Goal: Information Seeking & Learning: Learn about a topic

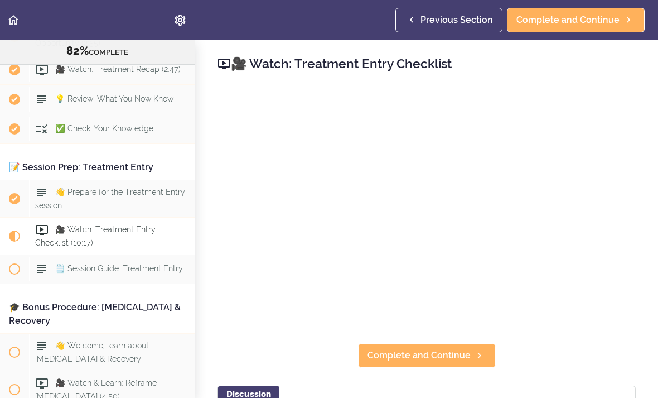
scroll to position [6149, 0]
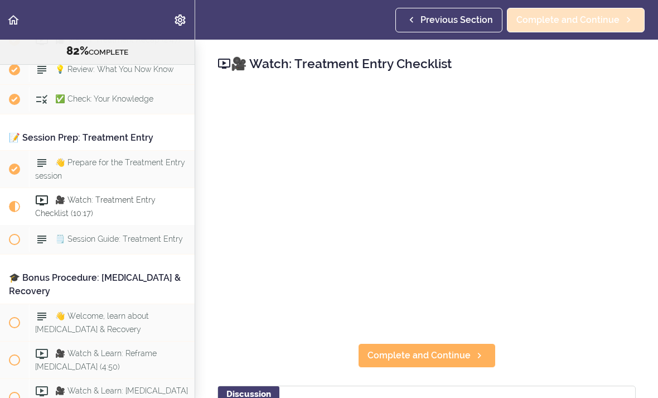
click at [598, 23] on span "Complete and Continue" at bounding box center [567, 19] width 103 height 13
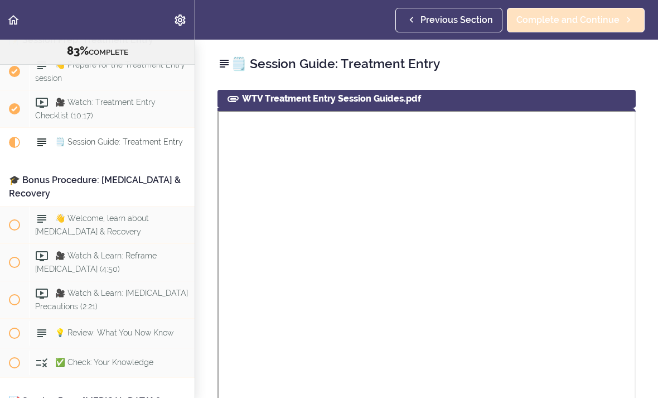
scroll to position [6255, 0]
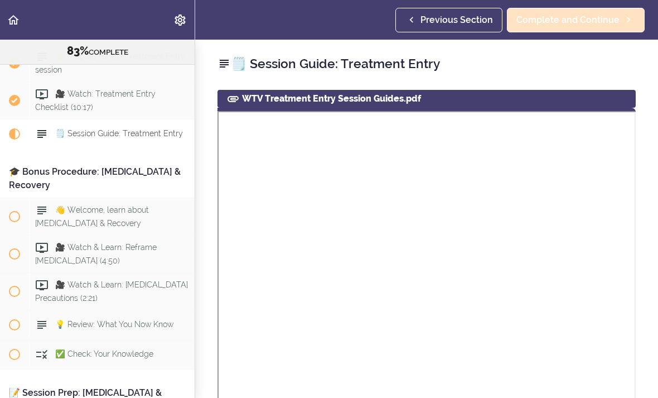
click at [586, 15] on span "Complete and Continue" at bounding box center [567, 19] width 103 height 13
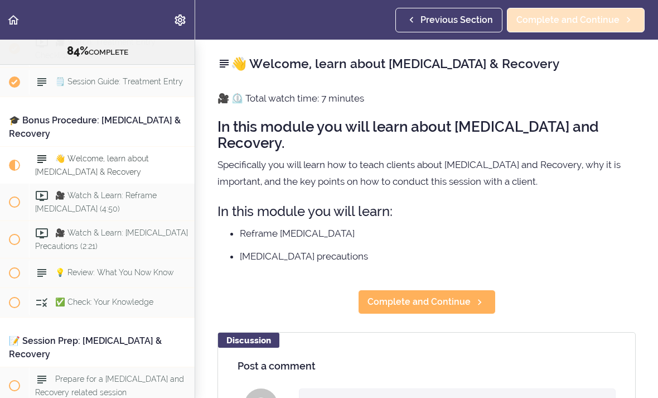
scroll to position [6320, 0]
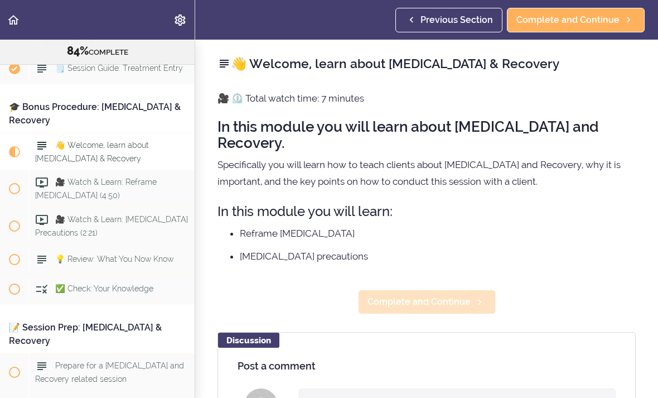
click at [446, 295] on span "Complete and Continue" at bounding box center [418, 301] width 103 height 13
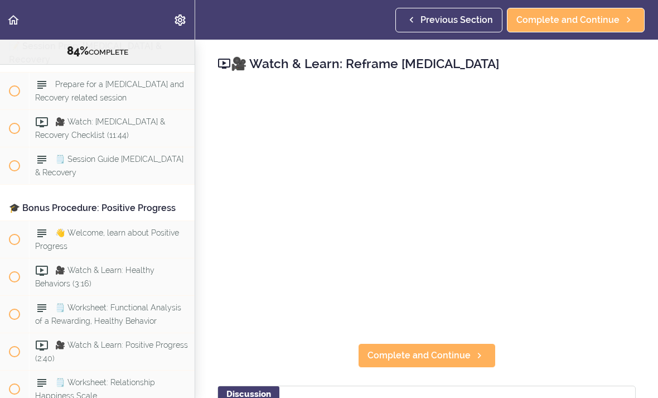
scroll to position [6602, 0]
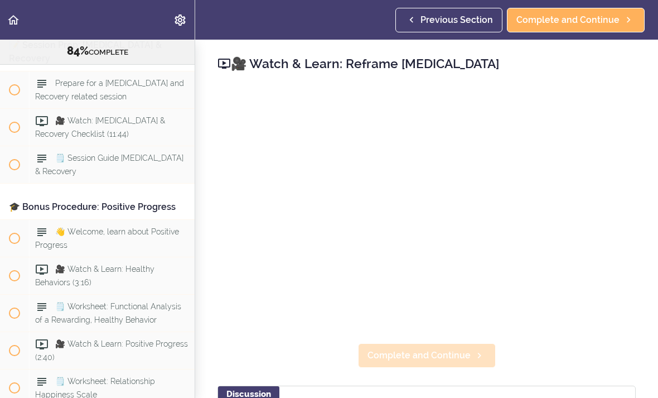
click at [432, 352] on span "Complete and Continue" at bounding box center [418, 354] width 103 height 13
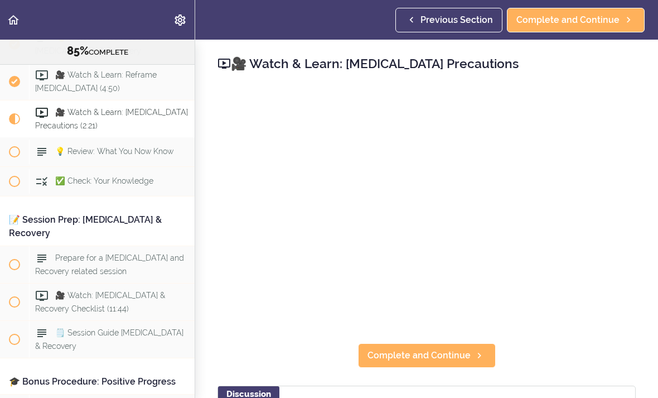
scroll to position [6429, 0]
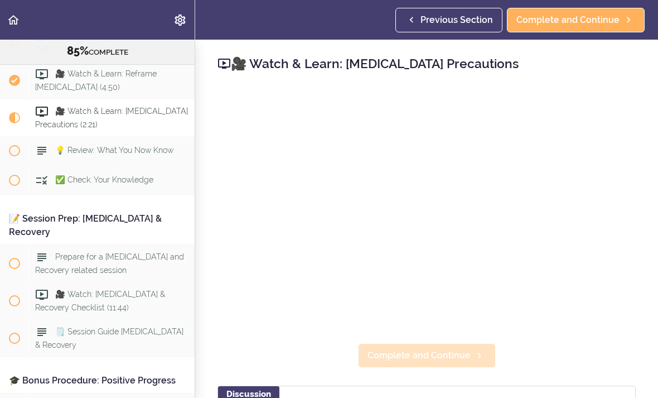
click at [435, 358] on span "Complete and Continue" at bounding box center [418, 354] width 103 height 13
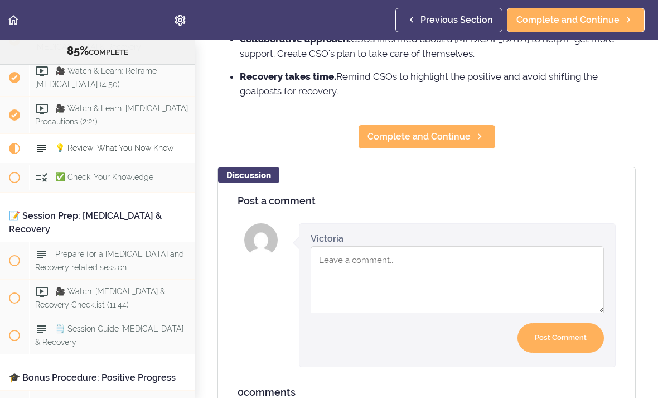
scroll to position [399, 0]
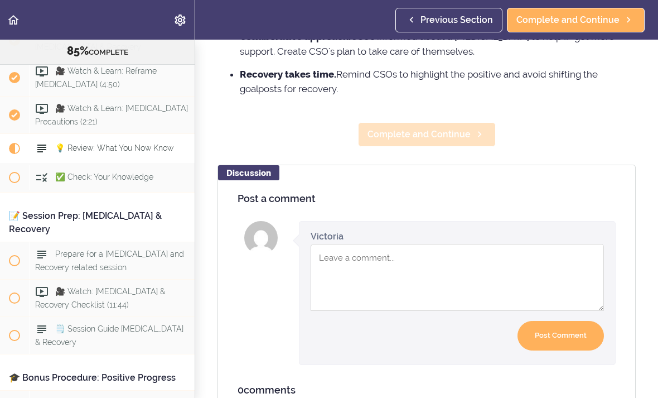
click at [444, 132] on span "Complete and Continue" at bounding box center [418, 134] width 103 height 13
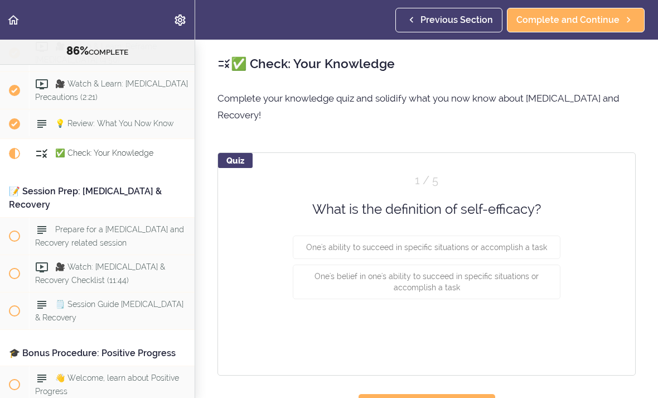
scroll to position [6461, 0]
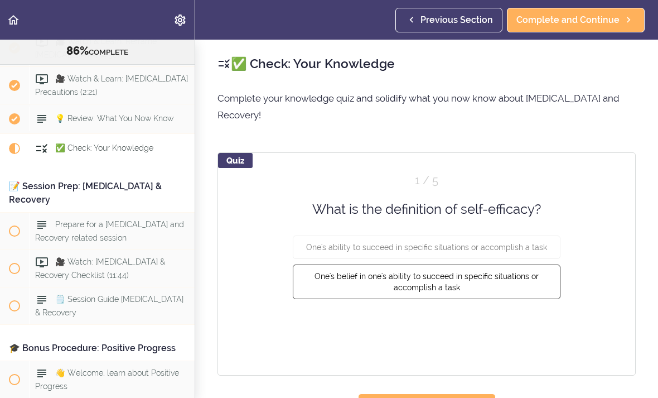
click at [487, 266] on button "One's belief in one's ability to succeed in specific situations or accomplish a…" at bounding box center [427, 281] width 268 height 35
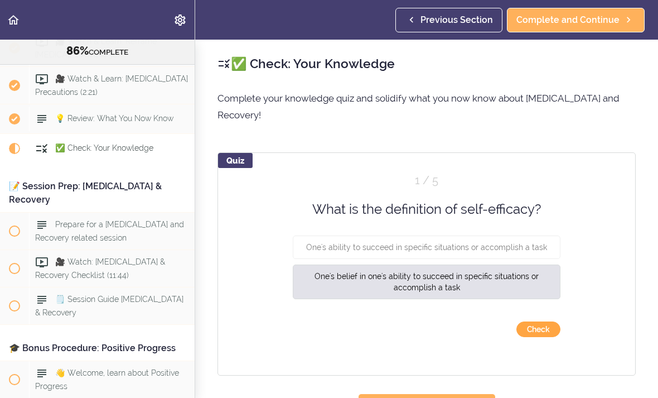
click at [549, 321] on button "Check" at bounding box center [538, 329] width 44 height 16
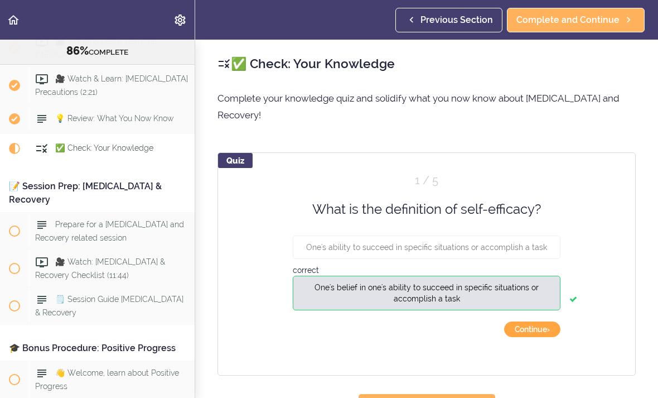
click at [538, 321] on button "Continue ›" at bounding box center [532, 329] width 56 height 16
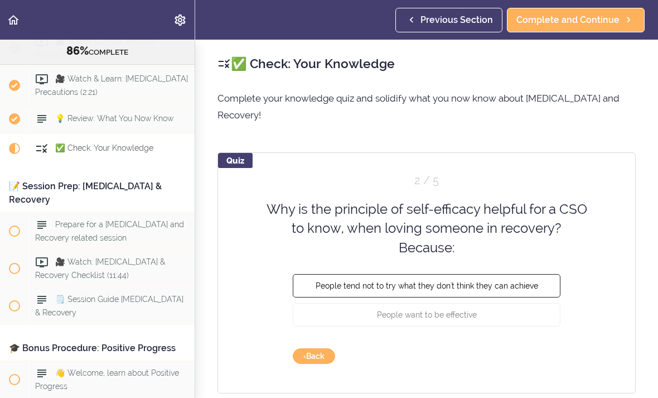
click at [505, 281] on span "People tend not to try what they don't think they can achieve" at bounding box center [427, 285] width 222 height 9
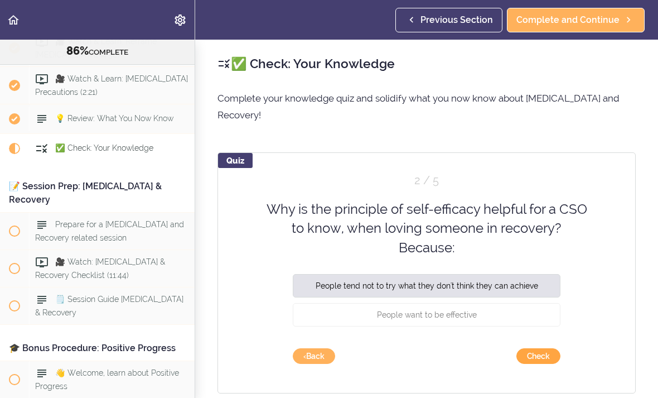
click at [556, 348] on button "Check" at bounding box center [538, 356] width 44 height 16
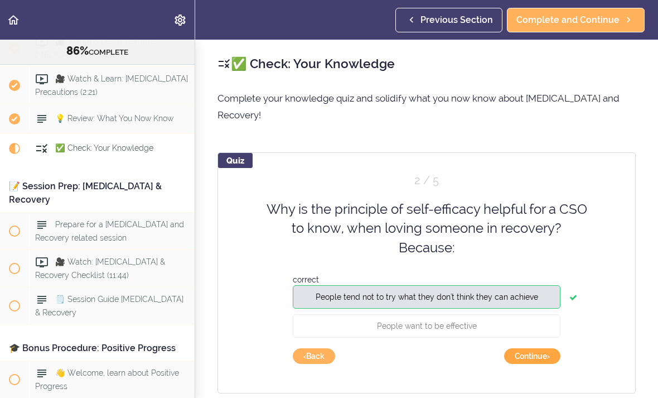
click at [544, 348] on button "Continue ›" at bounding box center [532, 356] width 56 height 16
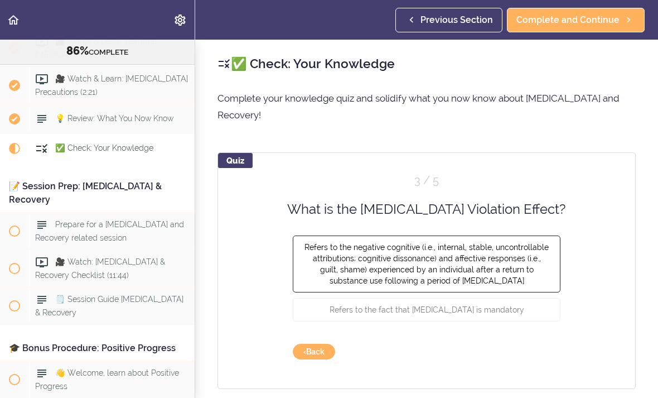
click at [465, 246] on button "Refers to the negative cognitive (i.e., internal, stable, uncontrollable attrib…" at bounding box center [427, 263] width 268 height 57
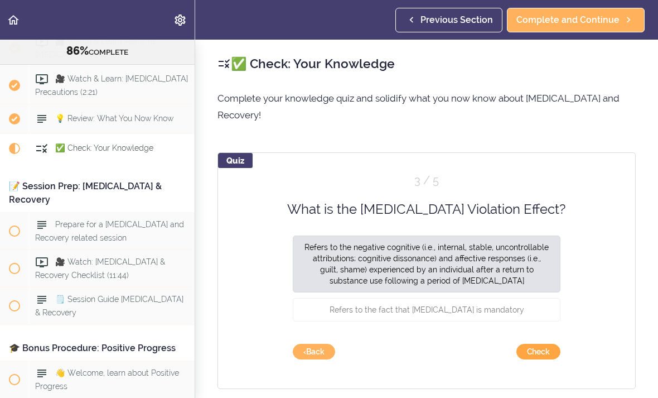
click at [544, 343] on button "Check" at bounding box center [538, 351] width 44 height 16
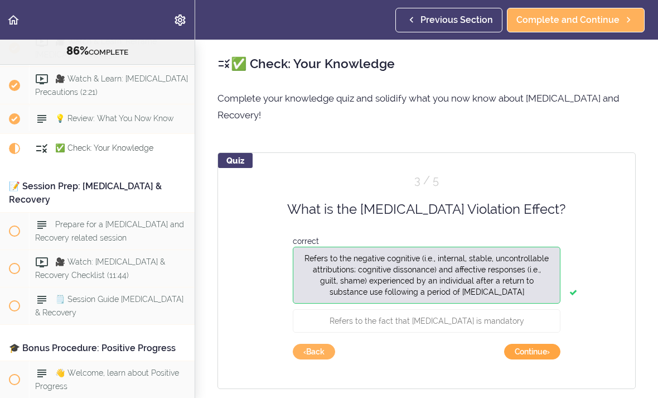
click at [540, 343] on button "Continue ›" at bounding box center [532, 351] width 56 height 16
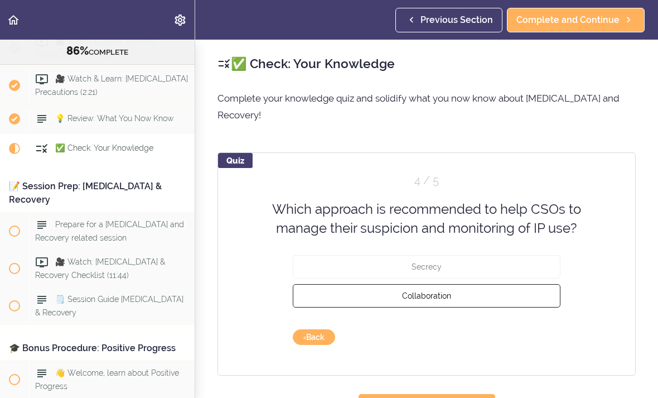
click at [483, 285] on button "Collaboration" at bounding box center [427, 294] width 268 height 23
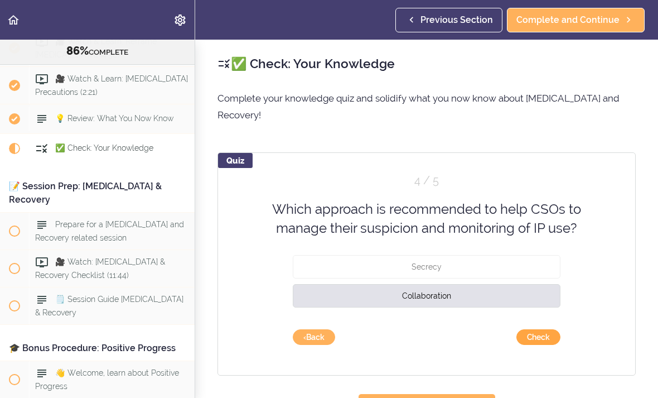
click at [544, 329] on button "Check" at bounding box center [538, 337] width 44 height 16
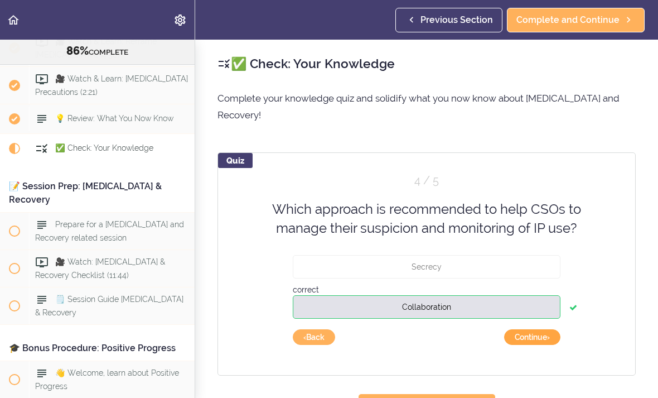
click at [541, 329] on button "Continue ›" at bounding box center [532, 337] width 56 height 16
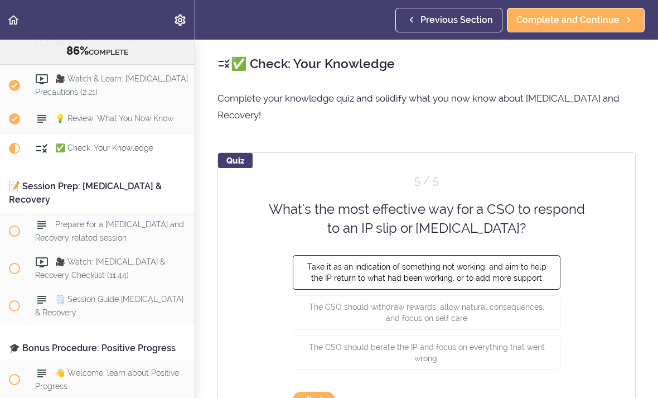
click at [527, 261] on span "Take it as an indication of something not working, and aim to help the IP retur…" at bounding box center [426, 271] width 239 height 20
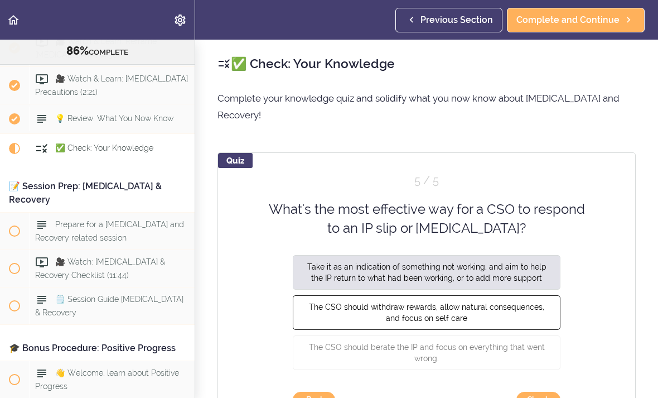
click at [526, 301] on button "The CSO should withdraw rewards, allow natural consequences, and focus on self …" at bounding box center [427, 311] width 268 height 35
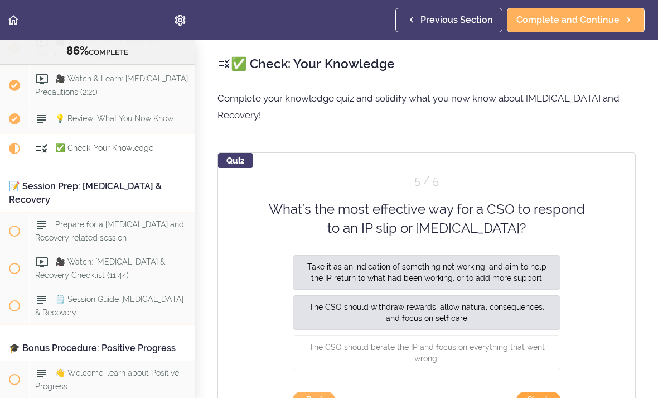
click at [539, 391] on button "Check" at bounding box center [538, 399] width 44 height 16
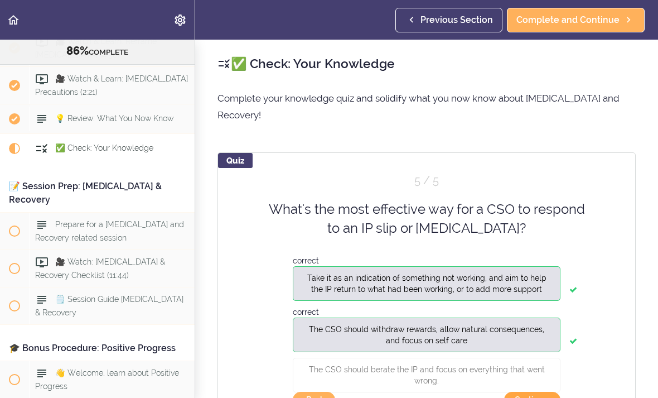
click at [540, 391] on button "Continue ›" at bounding box center [532, 399] width 56 height 16
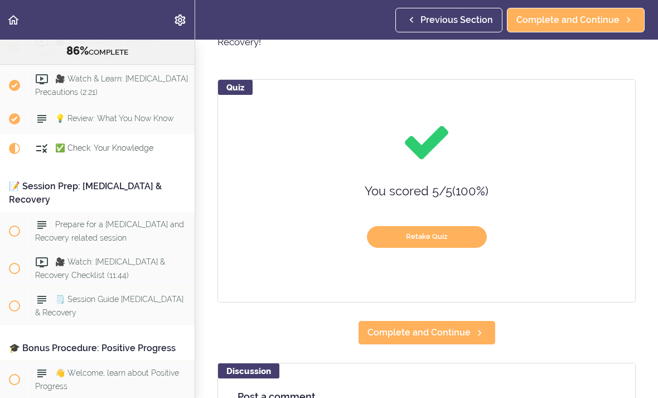
scroll to position [74, 0]
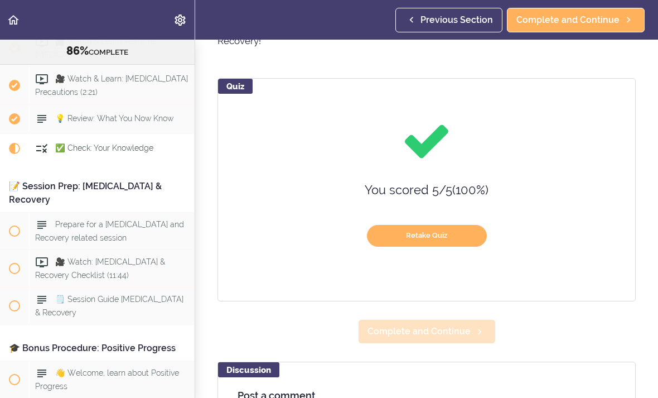
click at [446, 324] on span "Complete and Continue" at bounding box center [418, 330] width 103 height 13
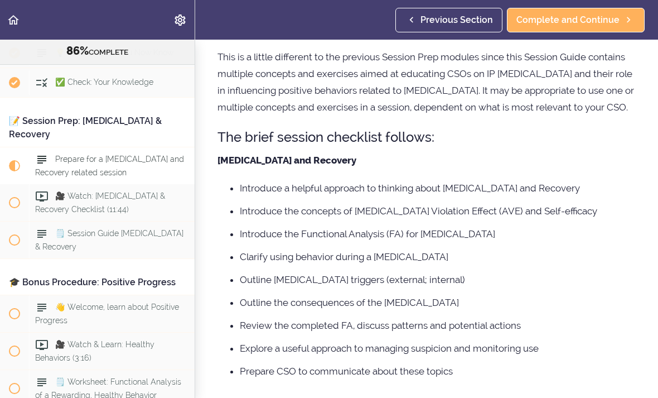
scroll to position [118, 0]
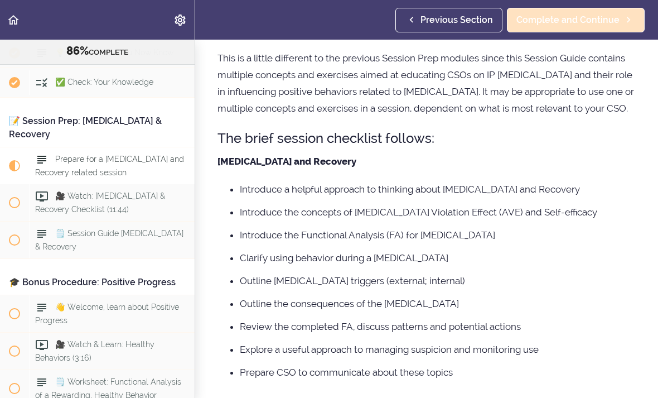
click at [579, 22] on span "Complete and Continue" at bounding box center [567, 19] width 103 height 13
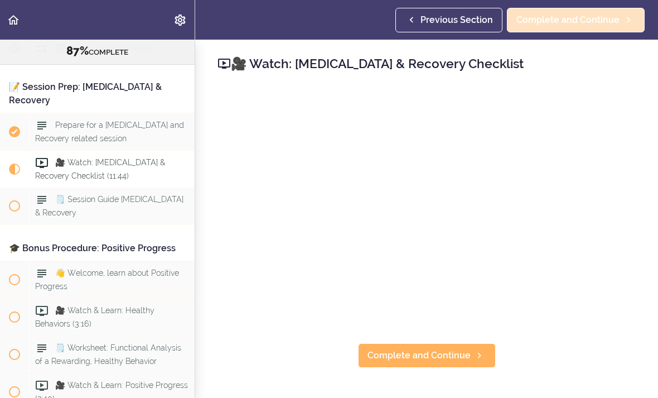
scroll to position [6565, 0]
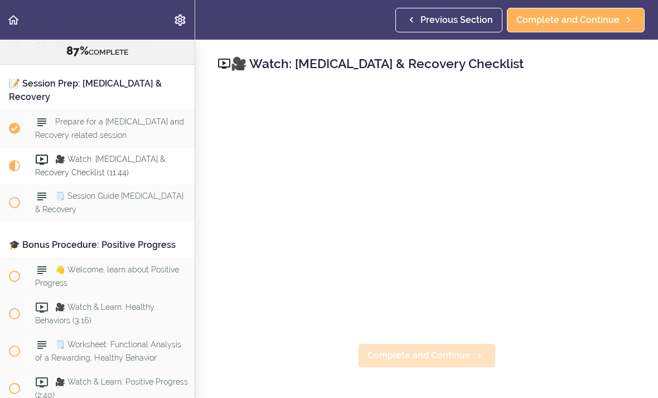
click at [430, 360] on span "Complete and Continue" at bounding box center [418, 354] width 103 height 13
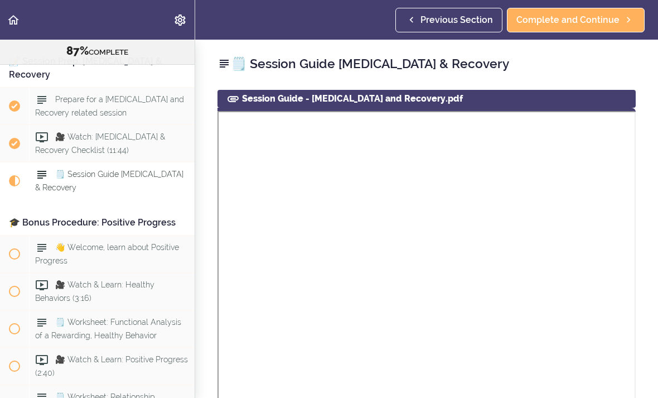
scroll to position [6602, 0]
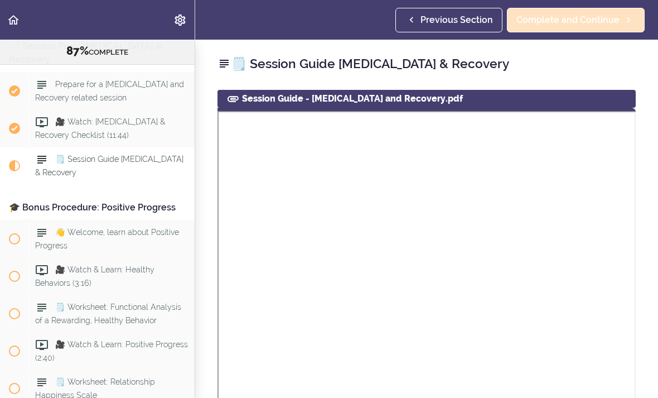
click at [594, 23] on span "Complete and Continue" at bounding box center [567, 19] width 103 height 13
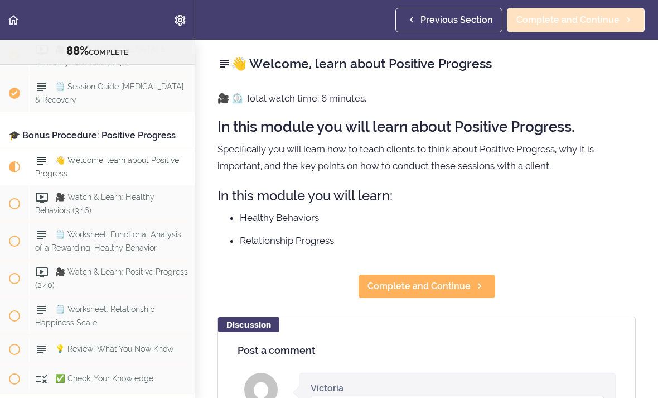
scroll to position [6675, 0]
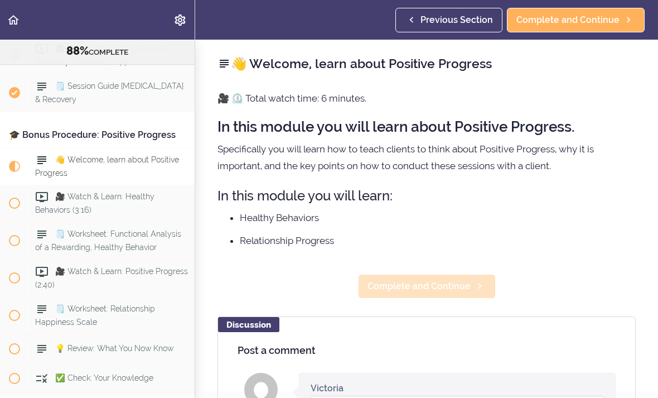
click at [433, 288] on span "Complete and Continue" at bounding box center [418, 285] width 103 height 13
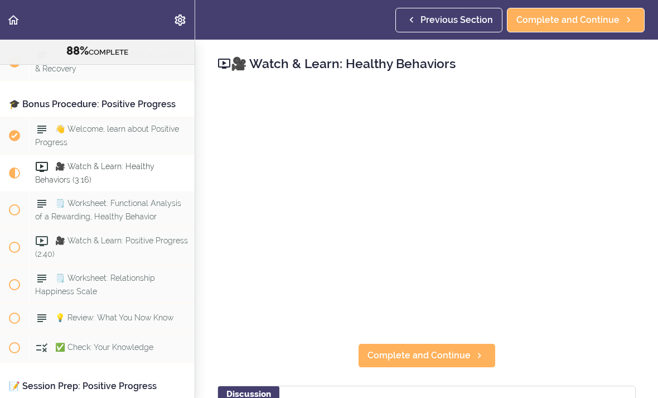
scroll to position [6712, 0]
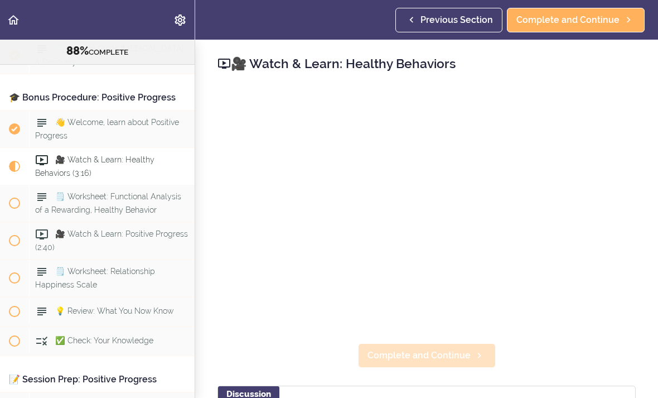
click at [430, 353] on span "Complete and Continue" at bounding box center [418, 354] width 103 height 13
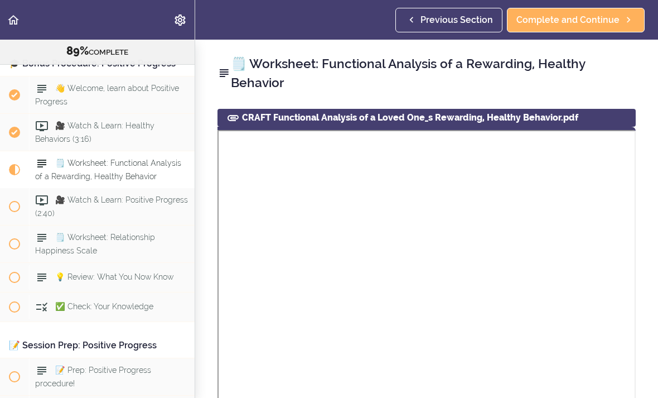
scroll to position [6750, 0]
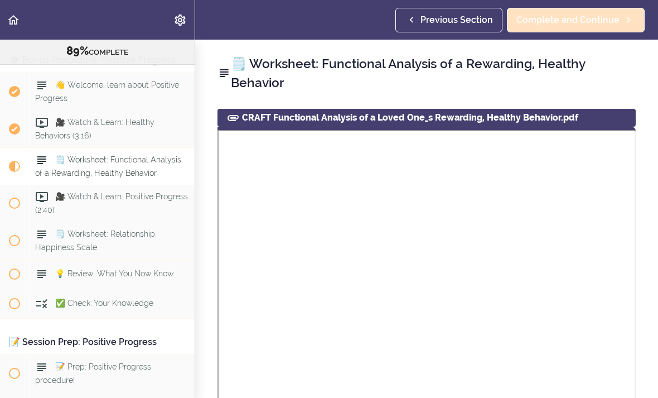
click at [577, 23] on span "Complete and Continue" at bounding box center [567, 19] width 103 height 13
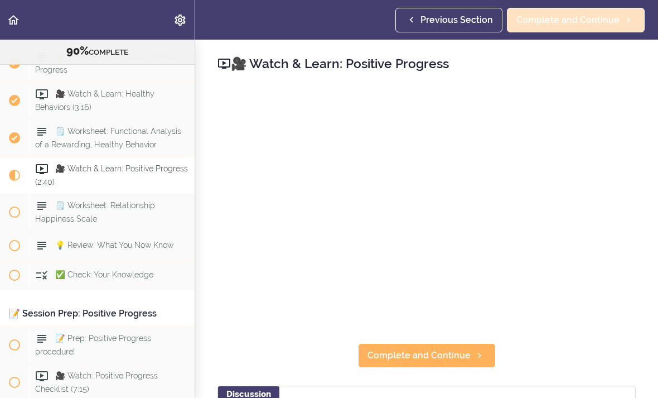
scroll to position [6786, 0]
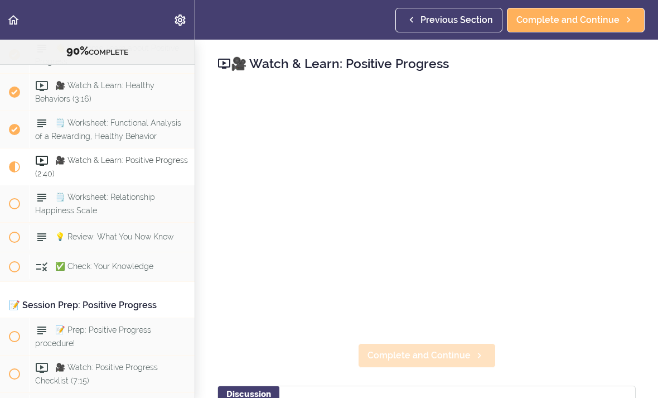
click at [421, 358] on span "Complete and Continue" at bounding box center [418, 354] width 103 height 13
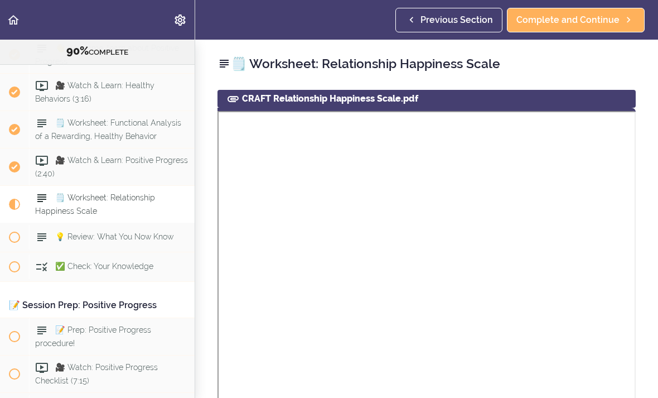
scroll to position [6824, 0]
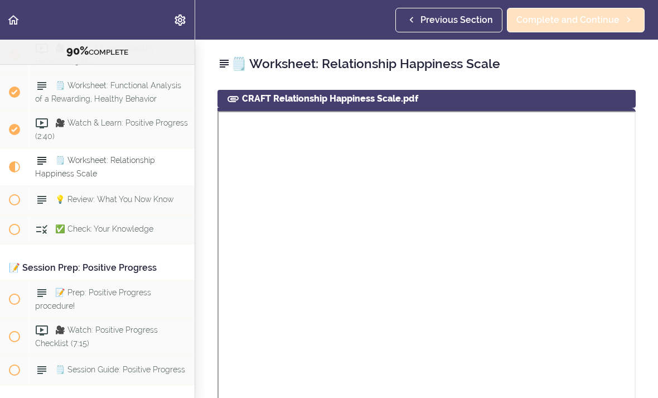
click at [594, 22] on span "Complete and Continue" at bounding box center [567, 19] width 103 height 13
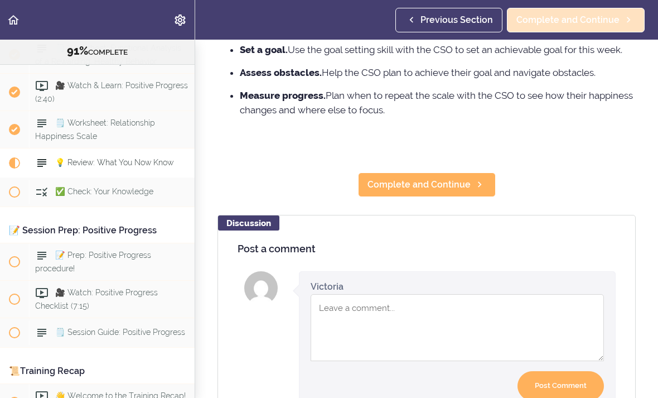
scroll to position [366, 0]
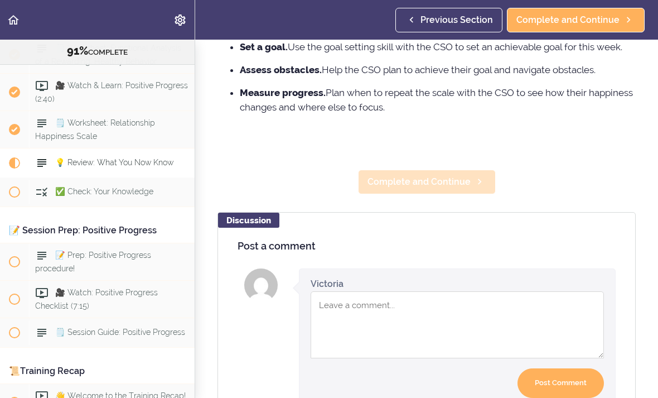
click at [424, 181] on span "Complete and Continue" at bounding box center [418, 181] width 103 height 13
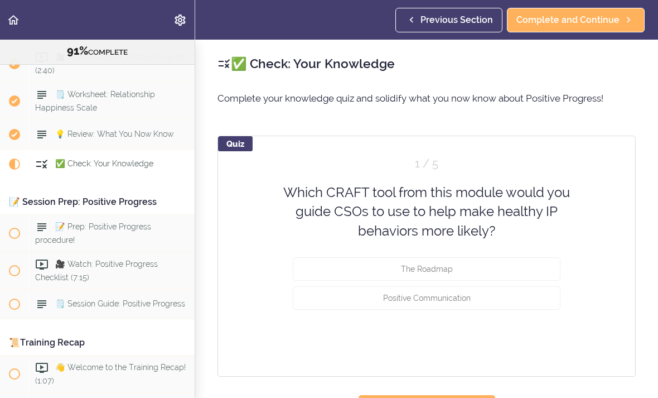
scroll to position [6891, 0]
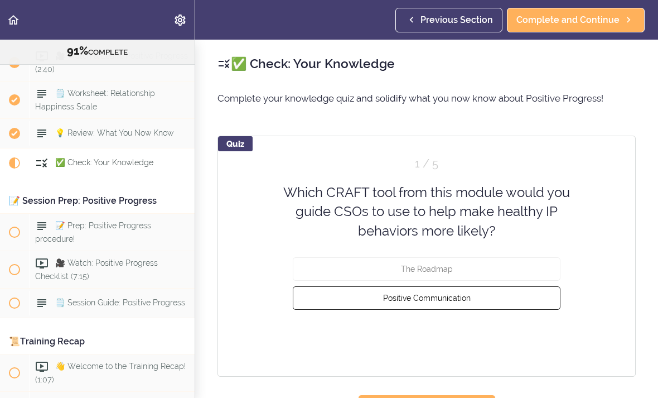
click at [459, 299] on span "Positive Communication" at bounding box center [427, 297] width 88 height 9
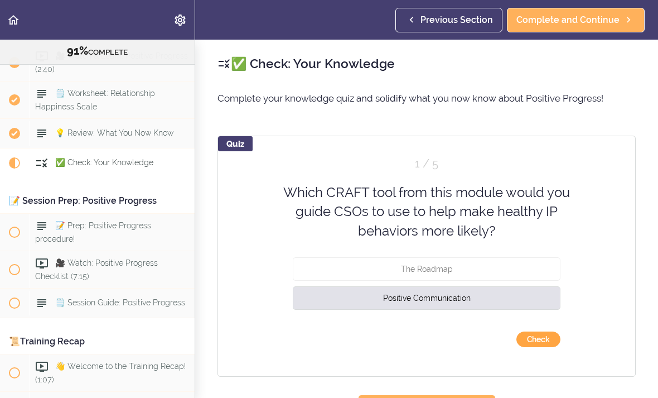
click at [552, 345] on button "Check" at bounding box center [538, 339] width 44 height 16
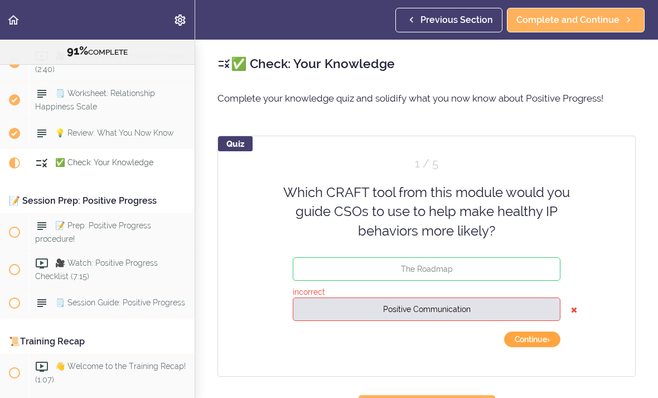
click at [534, 344] on button "Continue ›" at bounding box center [532, 339] width 56 height 16
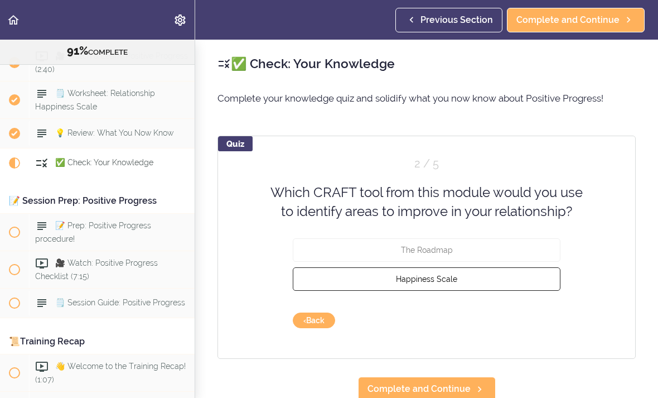
click at [490, 289] on button "Happiness Scale" at bounding box center [427, 278] width 268 height 23
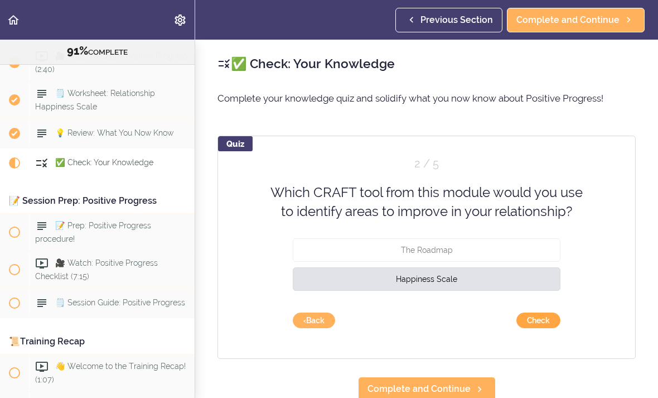
click at [538, 324] on button "Check" at bounding box center [538, 320] width 44 height 16
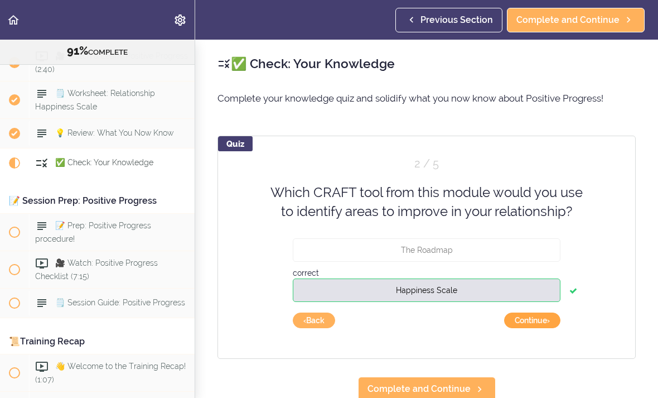
click at [543, 324] on button "Continue ›" at bounding box center [532, 320] width 56 height 16
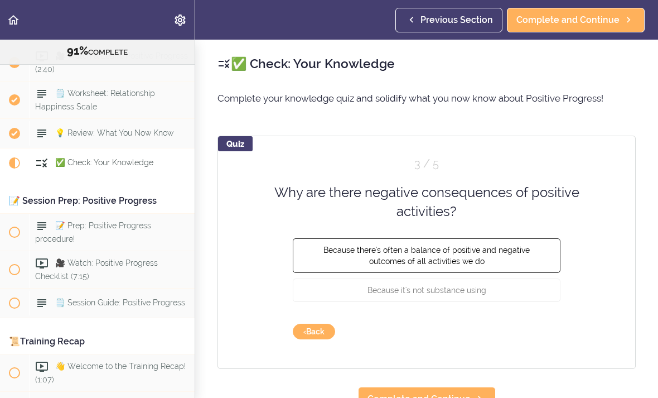
click at [520, 254] on button "Because there's often a balance of positive and negative outcomes of all activi…" at bounding box center [427, 255] width 268 height 35
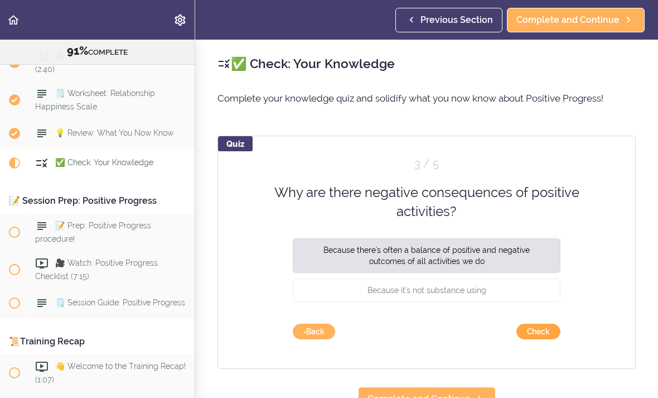
click at [545, 333] on button "Check" at bounding box center [538, 331] width 44 height 16
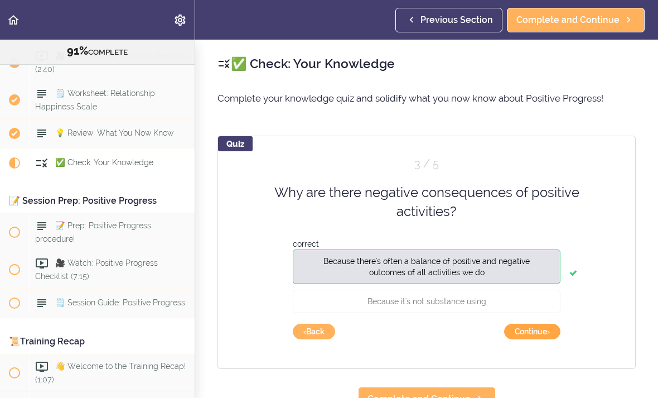
click at [533, 334] on button "Continue ›" at bounding box center [532, 331] width 56 height 16
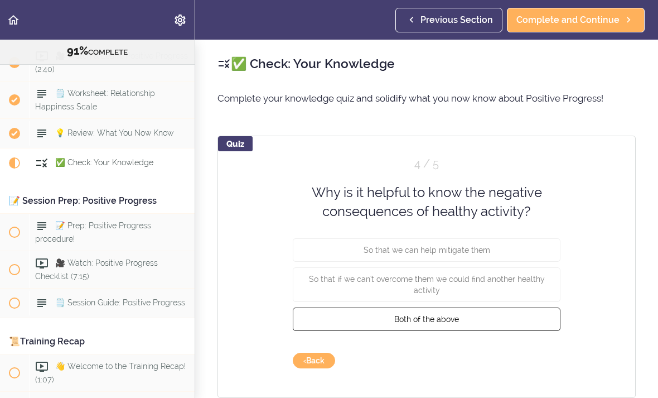
click at [393, 318] on button "Both of the above" at bounding box center [427, 318] width 268 height 23
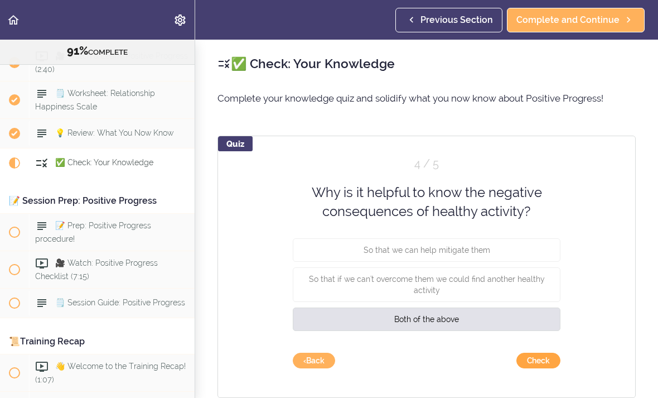
click at [538, 357] on button "Check" at bounding box center [538, 360] width 44 height 16
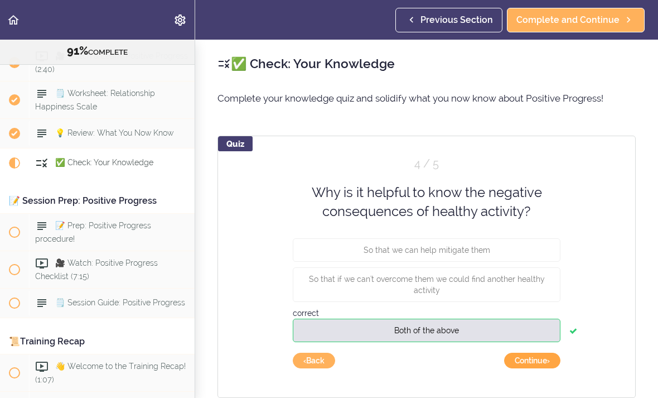
click at [521, 366] on button "Continue ›" at bounding box center [532, 360] width 56 height 16
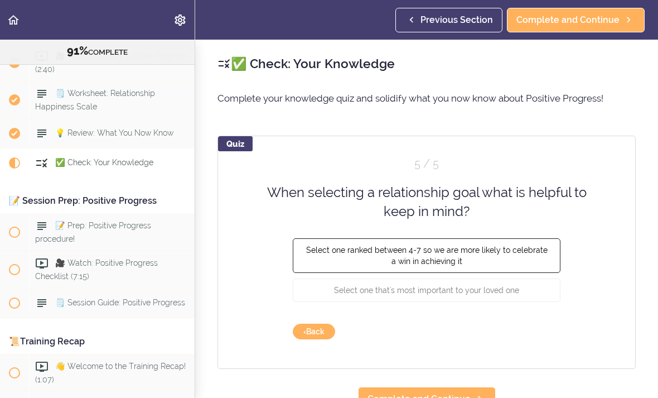
click at [536, 252] on span "Select one ranked between 4-7 so we are more likely to celebrate a win in achie…" at bounding box center [426, 255] width 241 height 20
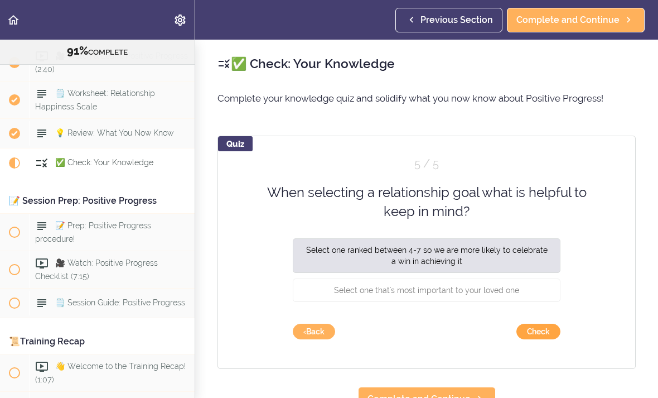
click at [553, 331] on button "Check" at bounding box center [538, 331] width 44 height 16
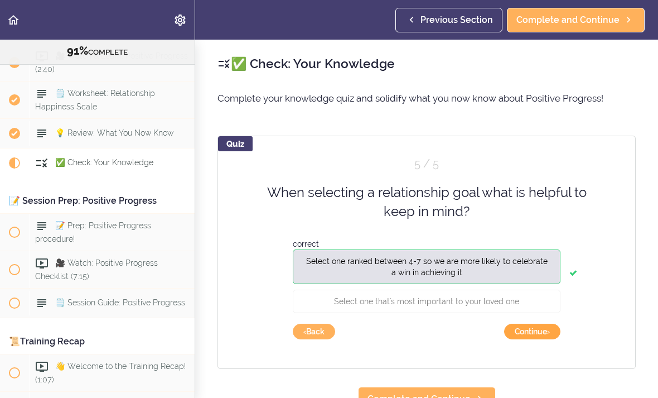
click at [549, 330] on button "Continue ›" at bounding box center [532, 331] width 56 height 16
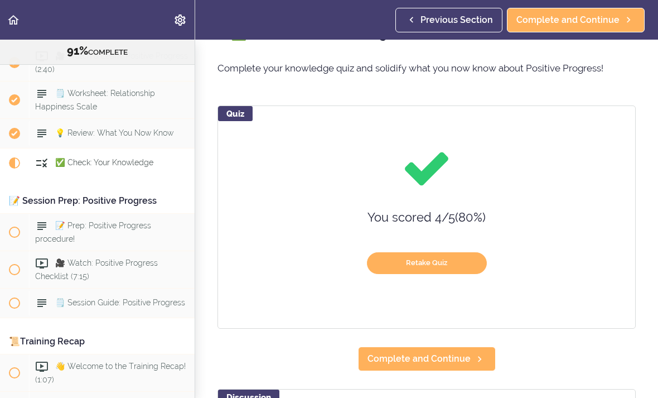
scroll to position [61, 0]
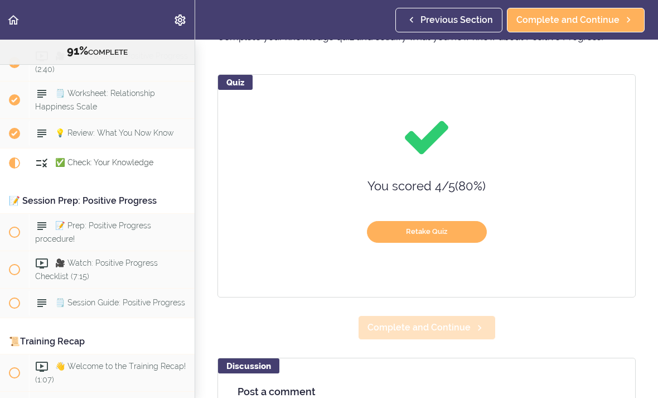
click at [448, 336] on link "Complete and Continue" at bounding box center [427, 327] width 138 height 25
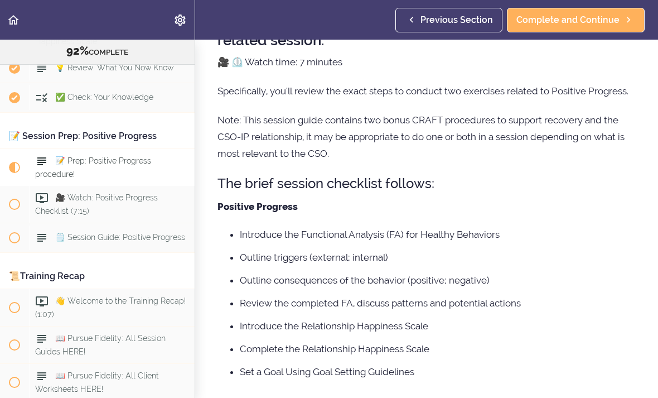
scroll to position [84, 0]
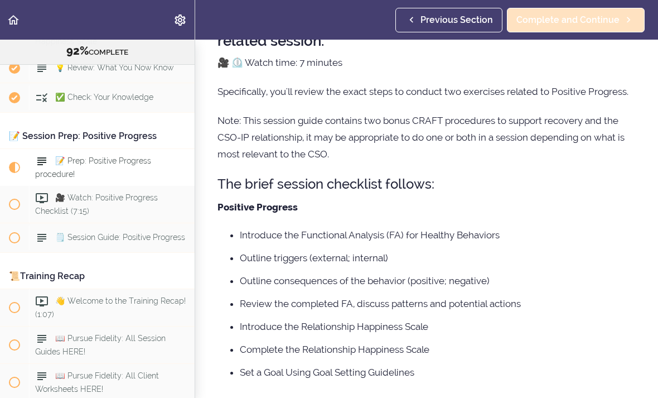
click at [572, 22] on span "Complete and Continue" at bounding box center [567, 19] width 103 height 13
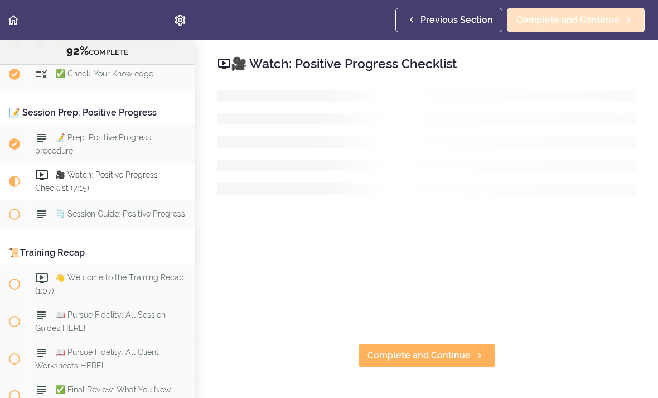
scroll to position [6993, 0]
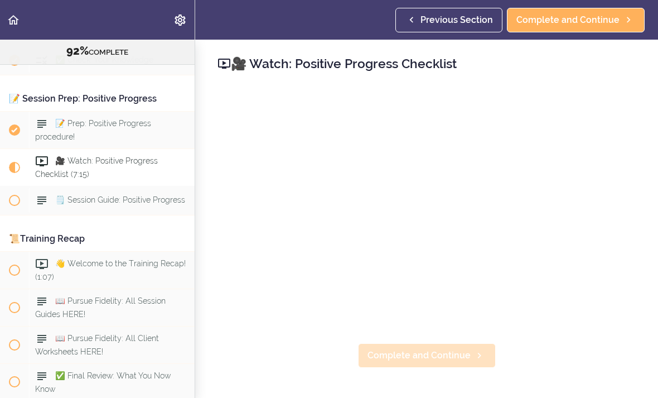
click at [434, 359] on span "Complete and Continue" at bounding box center [418, 354] width 103 height 13
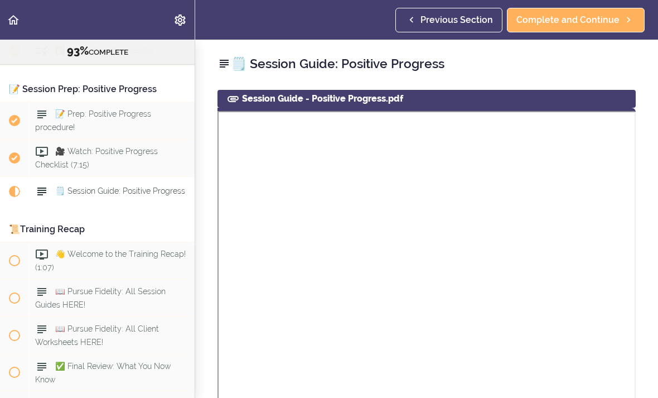
scroll to position [7031, 0]
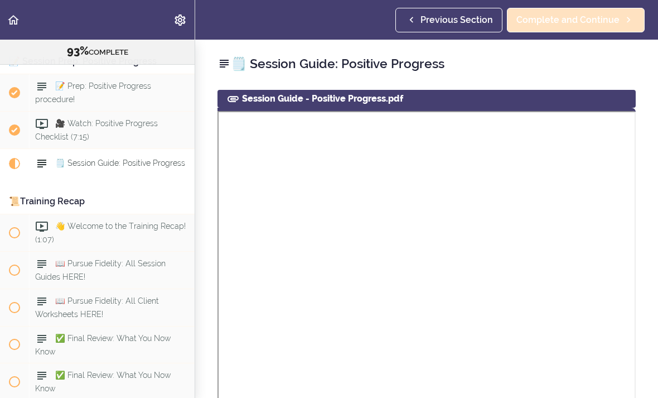
click at [574, 16] on span "Complete and Continue" at bounding box center [567, 19] width 103 height 13
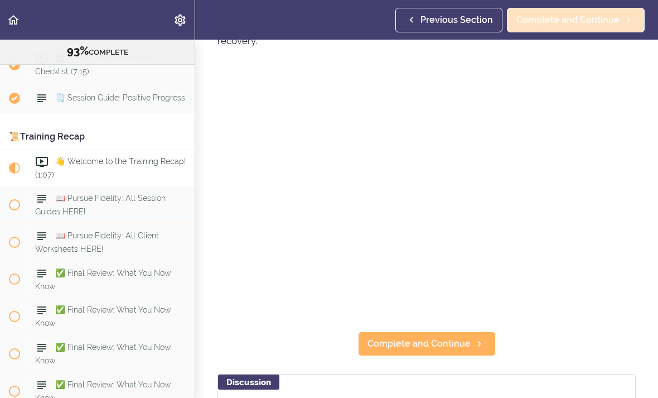
scroll to position [220, 0]
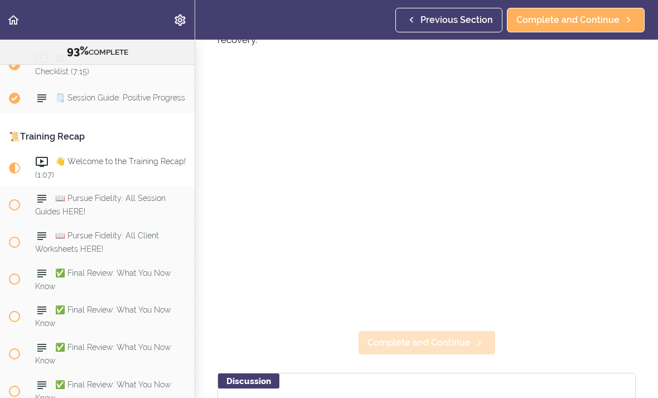
click at [435, 342] on span "Complete and Continue" at bounding box center [418, 342] width 103 height 13
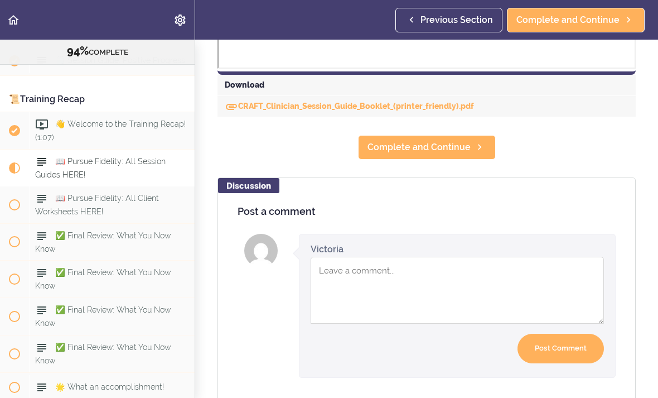
scroll to position [1309, 0]
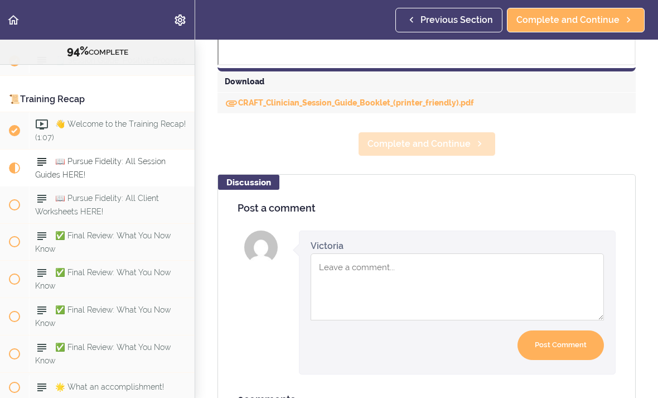
click at [433, 151] on span "Complete and Continue" at bounding box center [418, 143] width 103 height 13
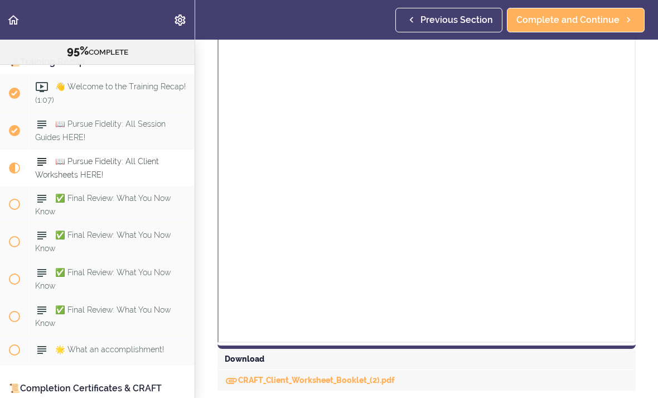
scroll to position [975, 0]
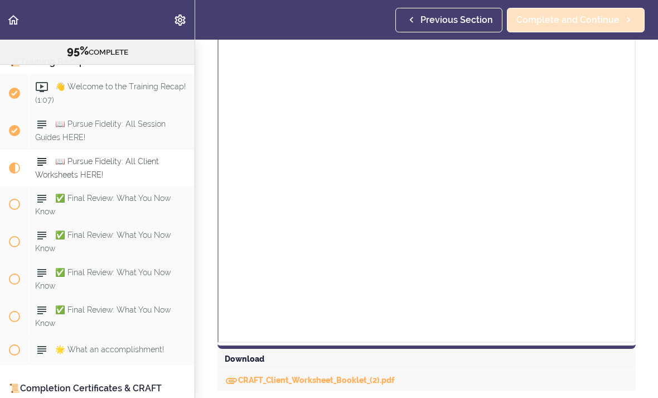
click at [588, 20] on span "Complete and Continue" at bounding box center [567, 19] width 103 height 13
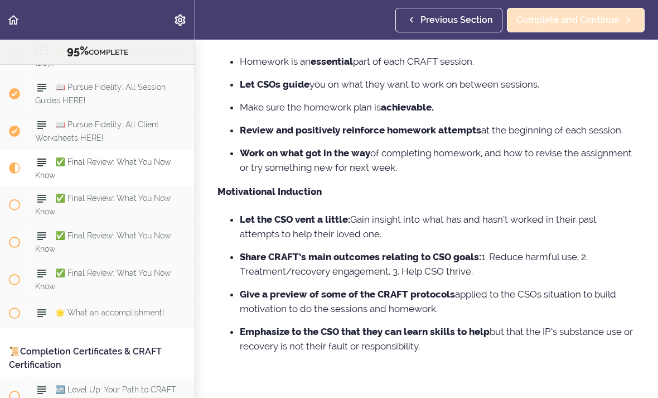
scroll to position [302, 0]
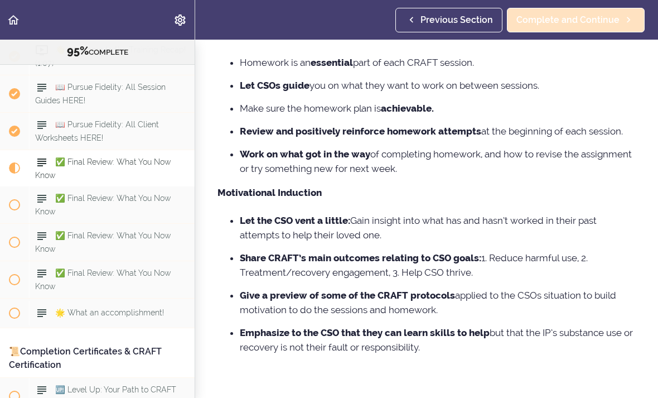
click at [583, 24] on span "Complete and Continue" at bounding box center [567, 19] width 103 height 13
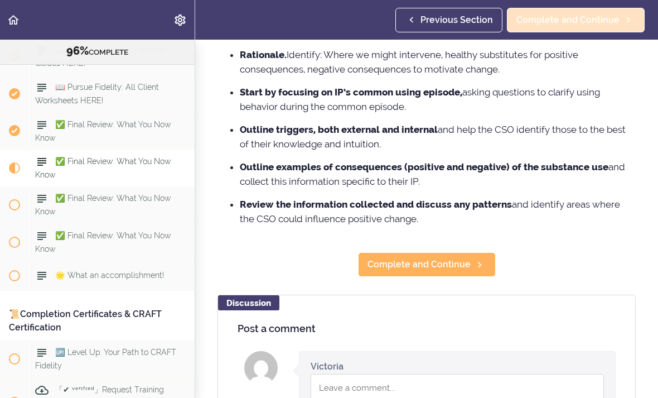
scroll to position [676, 0]
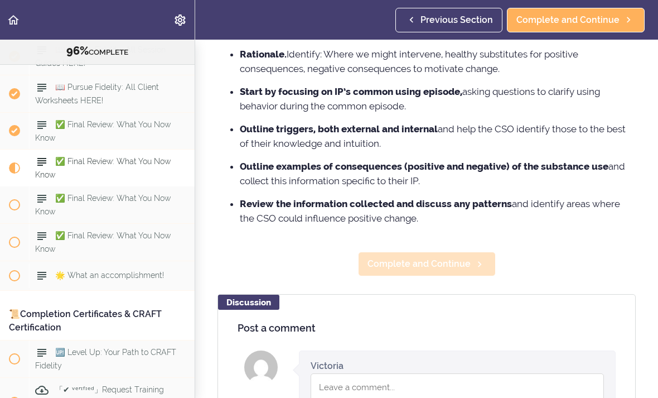
click at [444, 260] on span "Complete and Continue" at bounding box center [418, 263] width 103 height 13
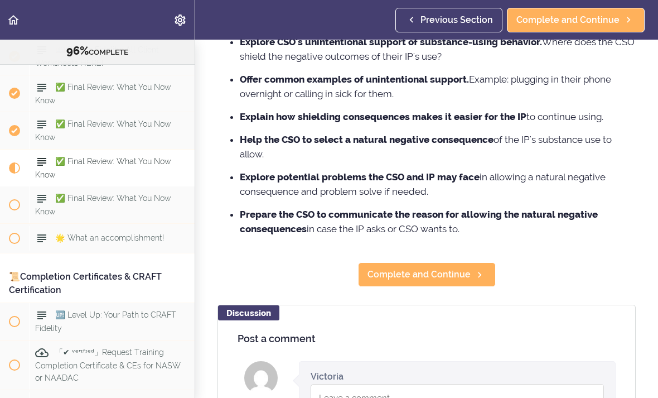
scroll to position [661, 0]
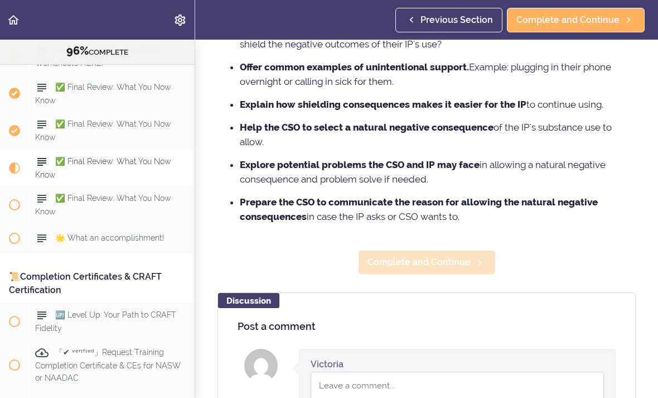
click at [449, 251] on link "Complete and Continue" at bounding box center [427, 262] width 138 height 25
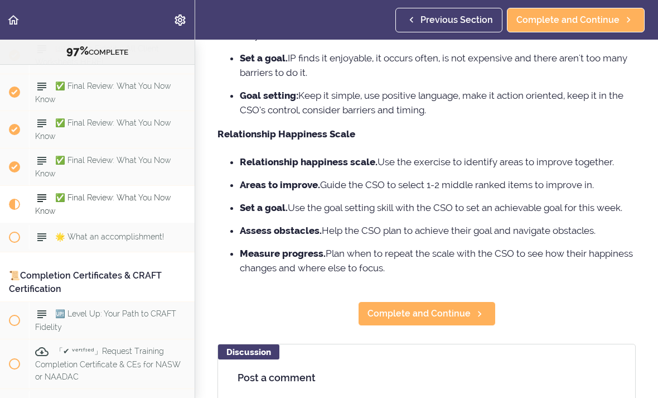
scroll to position [514, 0]
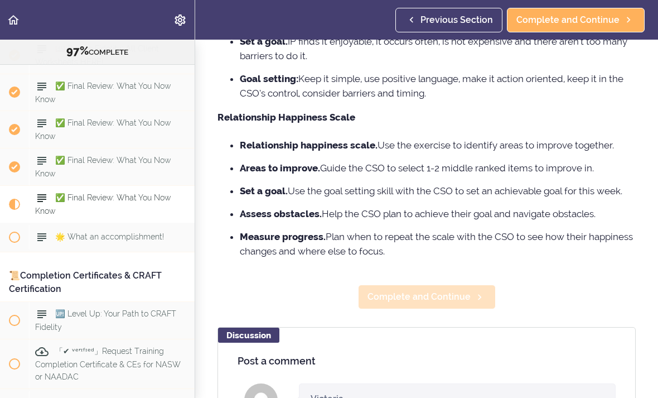
click at [447, 290] on span "Complete and Continue" at bounding box center [418, 296] width 103 height 13
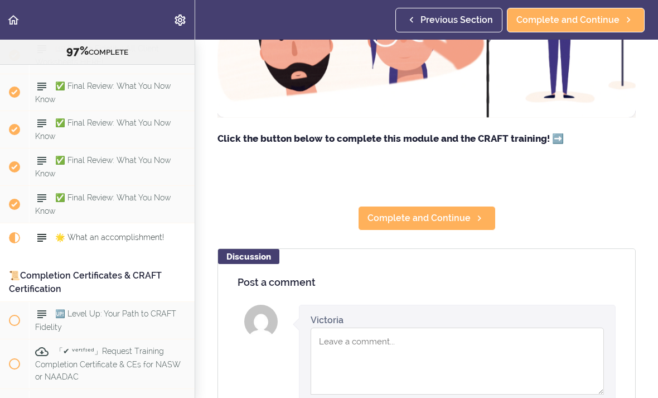
scroll to position [265, 0]
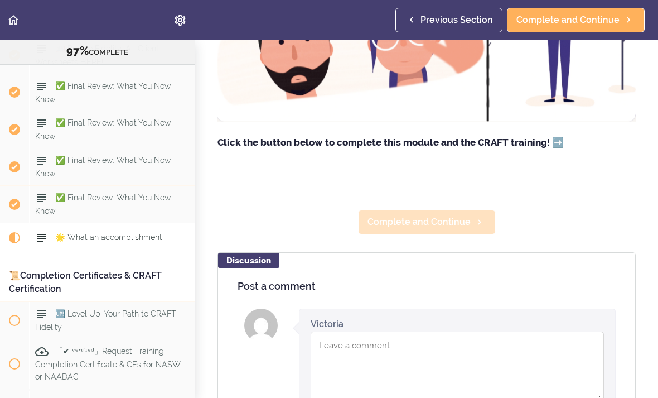
click at [436, 217] on span "Complete and Continue" at bounding box center [418, 221] width 103 height 13
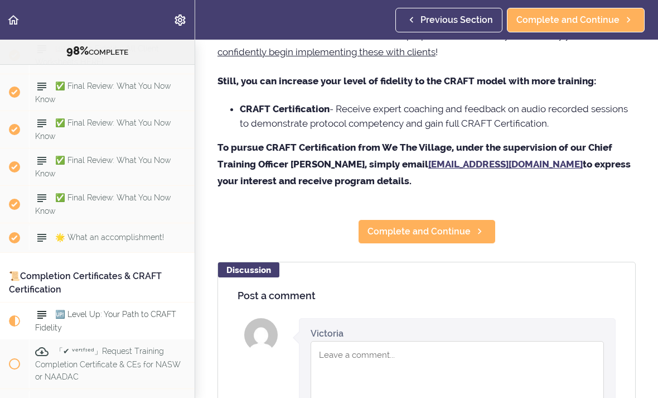
scroll to position [161, 0]
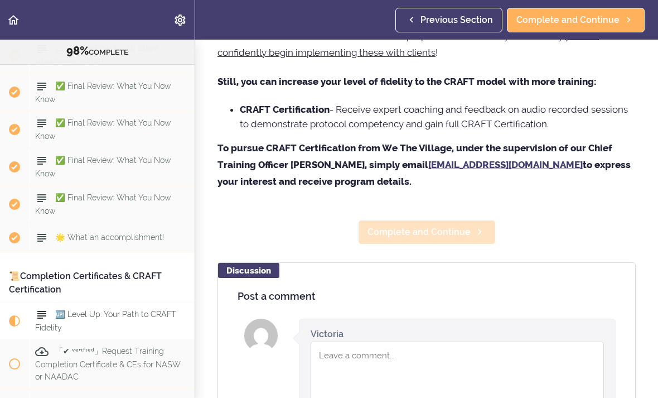
click at [442, 227] on span "Complete and Continue" at bounding box center [418, 231] width 103 height 13
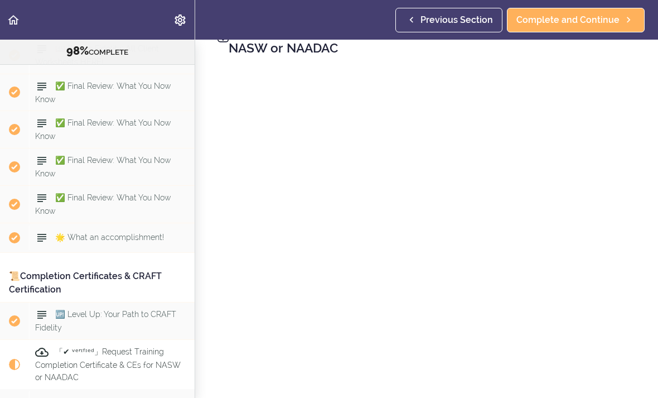
scroll to position [35, 0]
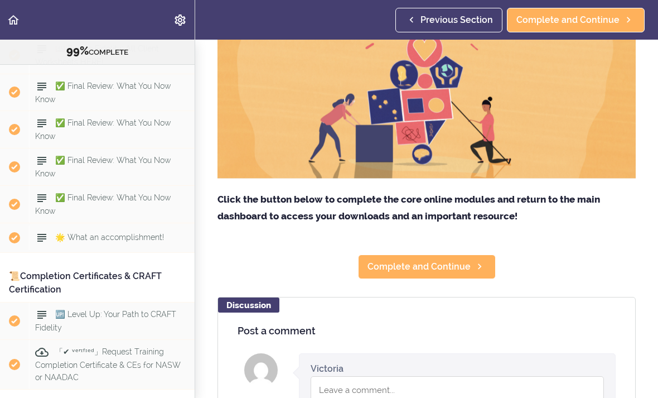
scroll to position [193, 0]
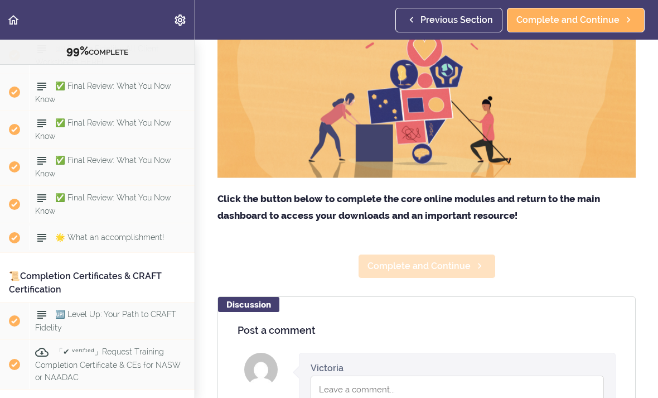
click at [429, 266] on span "Complete and Continue" at bounding box center [418, 265] width 103 height 13
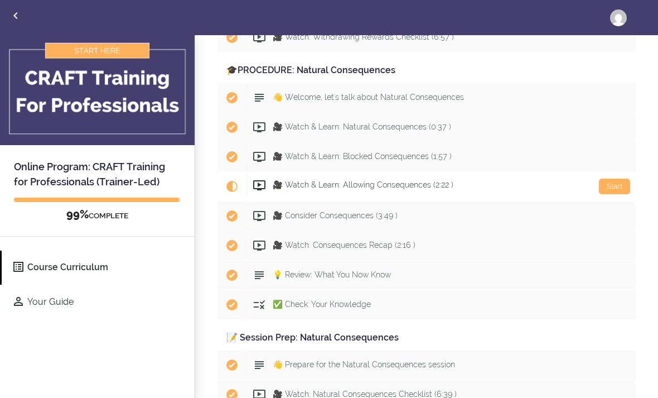
scroll to position [4265, 0]
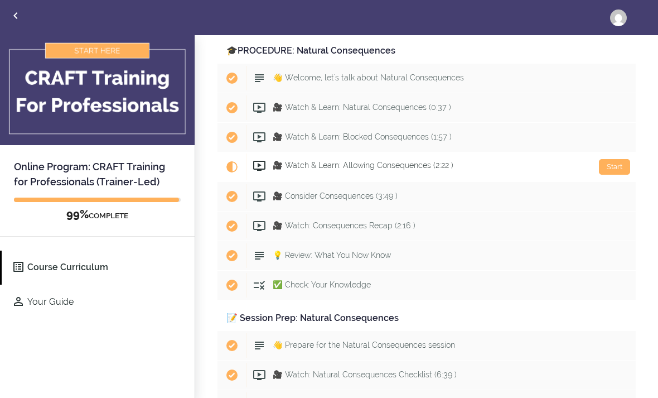
click at [309, 166] on span "🎥 Watch & Learn: Allowing Consequences (2:22 )" at bounding box center [363, 165] width 181 height 9
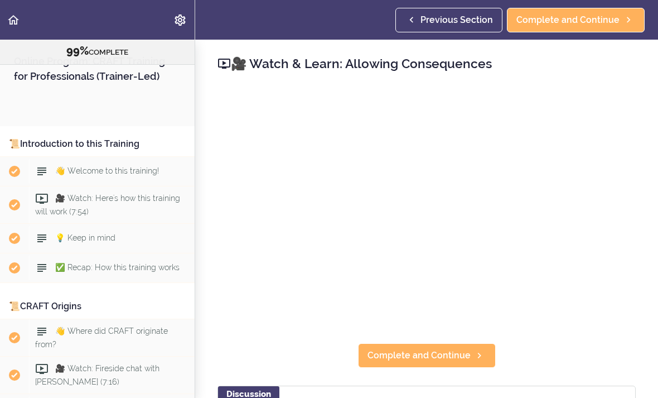
scroll to position [5088, 0]
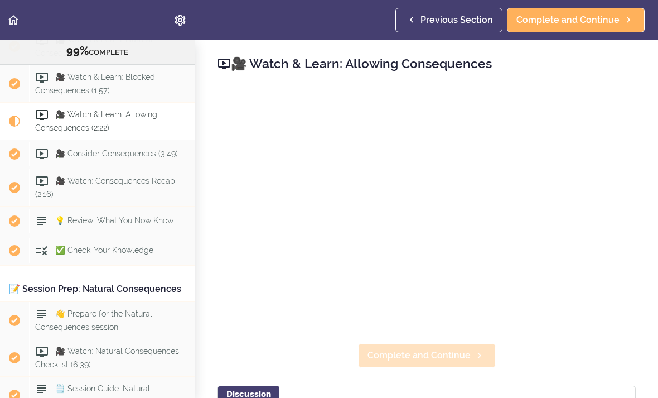
click at [448, 360] on span "Complete and Continue" at bounding box center [418, 354] width 103 height 13
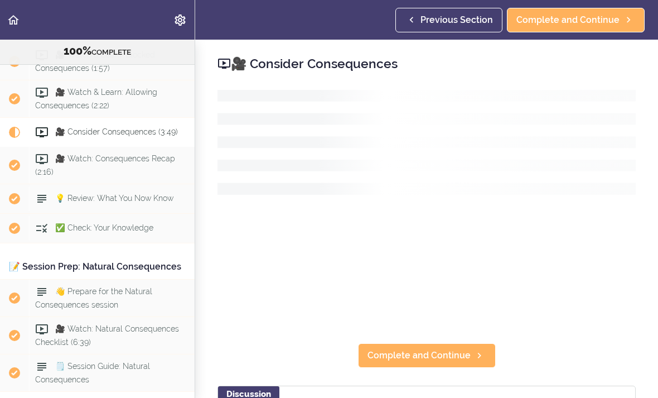
scroll to position [5112, 0]
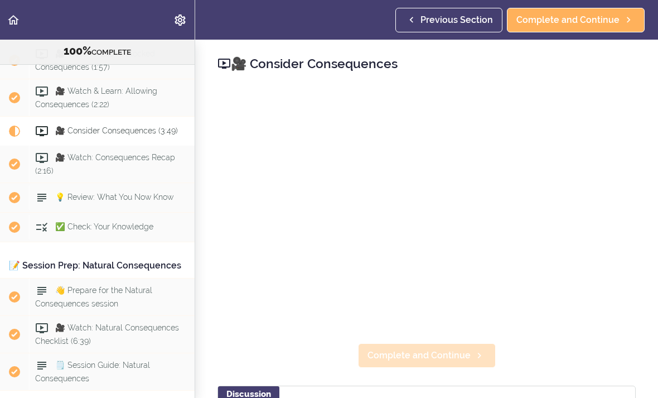
click at [435, 360] on span "Complete and Continue" at bounding box center [418, 354] width 103 height 13
